Goal: Task Accomplishment & Management: Complete application form

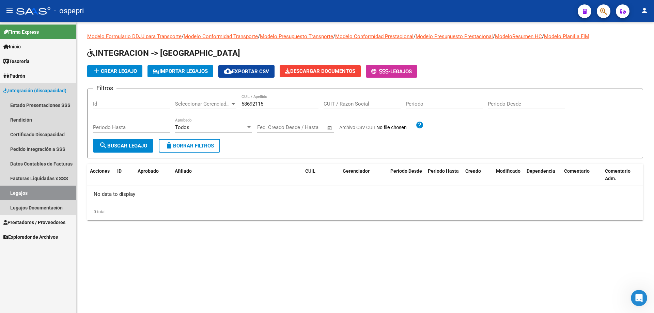
click at [19, 194] on link "Legajos" at bounding box center [38, 193] width 76 height 15
click at [42, 132] on link "Certificado Discapacidad" at bounding box center [38, 134] width 76 height 15
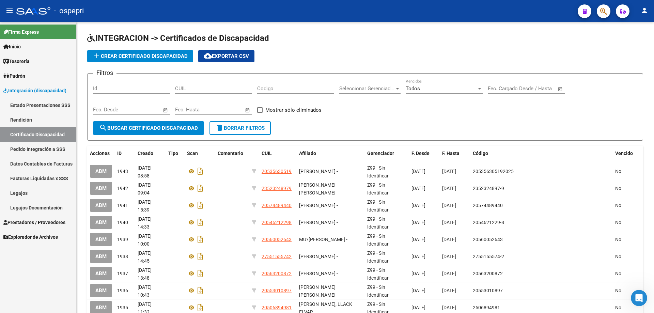
click at [26, 193] on link "Legajos" at bounding box center [38, 193] width 76 height 15
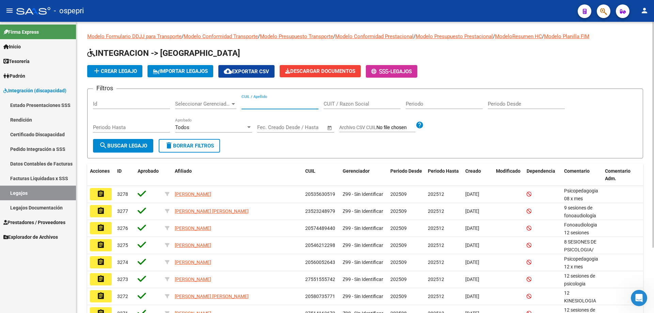
click at [252, 106] on input "CUIL / Apellido" at bounding box center [280, 104] width 77 height 6
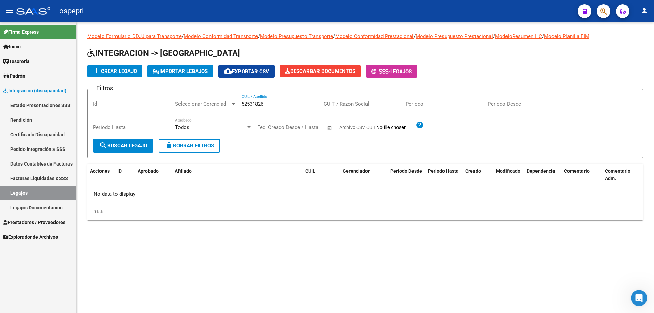
click at [258, 103] on input "52531826" at bounding box center [280, 104] width 77 height 6
click at [136, 148] on span "search Buscar Legajo" at bounding box center [123, 146] width 48 height 6
click at [270, 104] on input "52531626" at bounding box center [280, 104] width 77 height 6
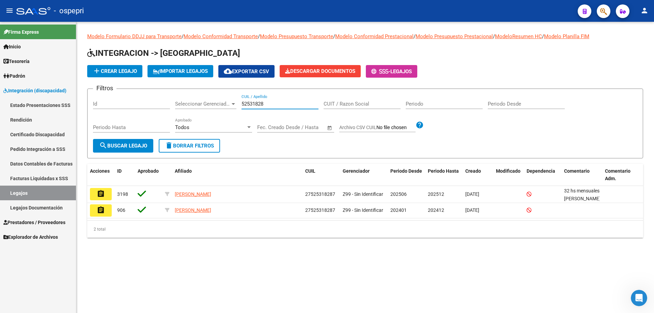
type input "52531828"
click at [43, 135] on link "Certificado Discapacidad" at bounding box center [38, 134] width 76 height 15
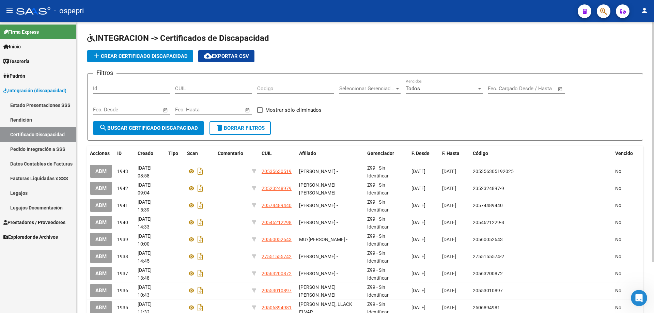
click at [190, 89] on input "CUIL" at bounding box center [213, 89] width 77 height 6
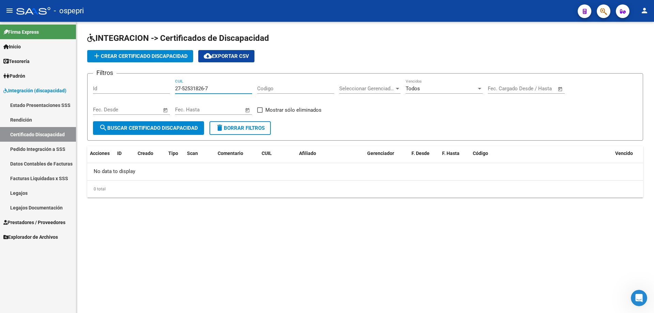
type input "27-52531826-7"
click at [150, 127] on span "search Buscar Certificado Discapacidad" at bounding box center [148, 128] width 99 height 6
click at [158, 56] on span "add Crear Certificado Discapacidad" at bounding box center [140, 56] width 95 height 6
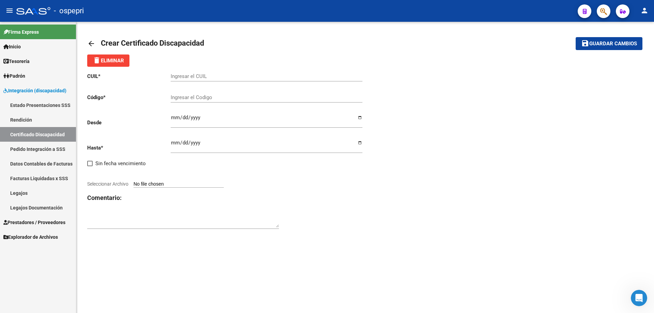
click at [19, 192] on link "Legajos" at bounding box center [38, 193] width 76 height 15
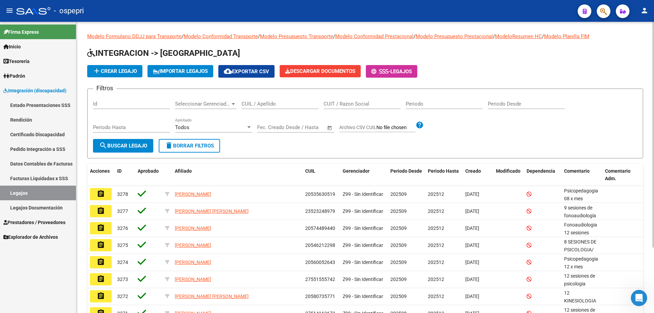
click at [256, 99] on div "CUIL / Apellido" at bounding box center [280, 101] width 77 height 15
type input "27525318287"
click at [131, 147] on span "search Buscar Legajo" at bounding box center [123, 146] width 48 height 6
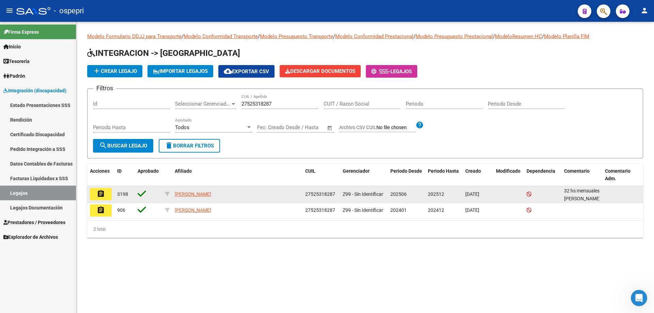
click at [107, 196] on button "assignment" at bounding box center [101, 194] width 22 height 12
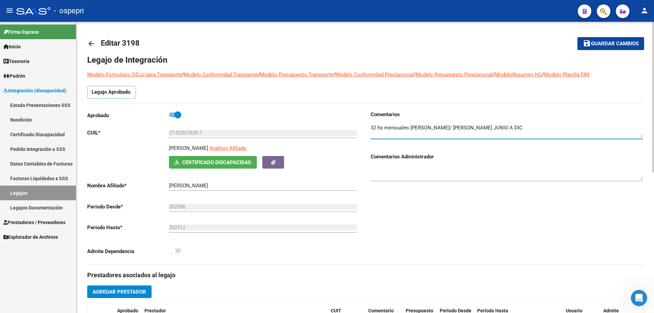
click at [580, 126] on textarea at bounding box center [507, 131] width 273 height 14
click at [203, 163] on span "Certificado Discapacidad" at bounding box center [216, 162] width 69 height 6
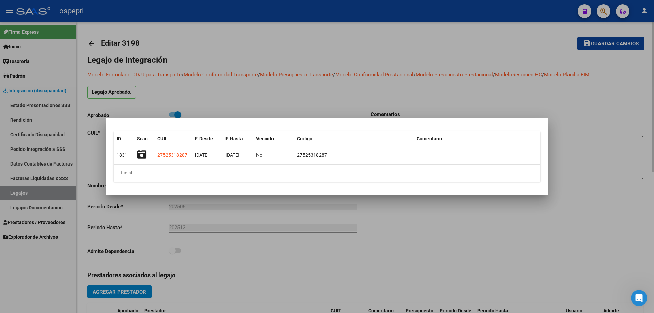
click at [340, 222] on div at bounding box center [327, 156] width 654 height 313
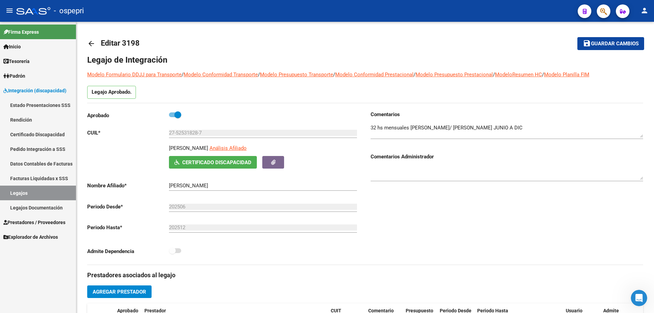
click at [46, 133] on link "Certificado Discapacidad" at bounding box center [38, 134] width 76 height 15
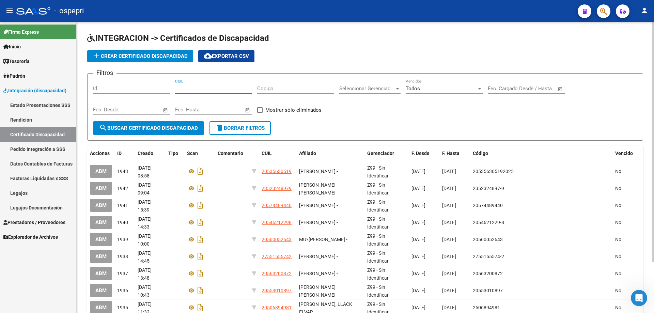
click at [184, 89] on input "CUIL" at bounding box center [213, 89] width 77 height 6
type input "27-52531828-7"
click at [144, 126] on span "search Buscar Certificado Discapacidad" at bounding box center [148, 128] width 99 height 6
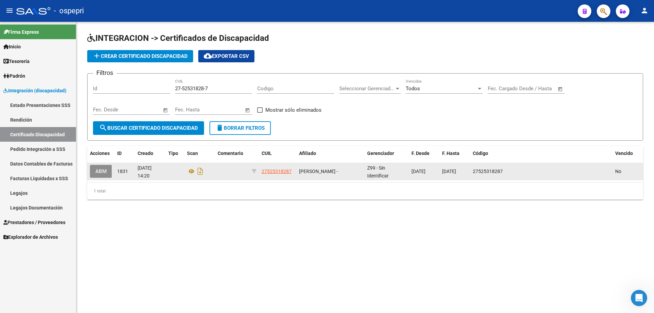
click at [108, 171] on button "ABM" at bounding box center [101, 171] width 22 height 13
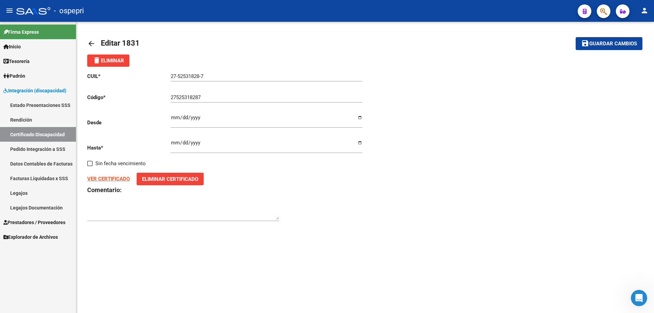
click at [107, 180] on strong "VER CERTIFICADO" at bounding box center [108, 179] width 43 height 6
